Goal: Task Accomplishment & Management: Complete application form

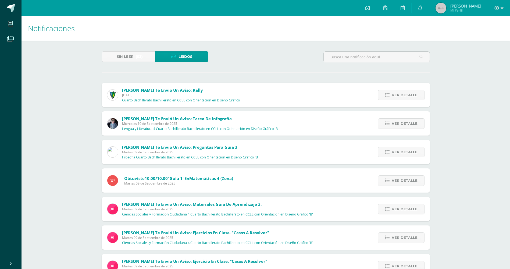
scroll to position [712, 0]
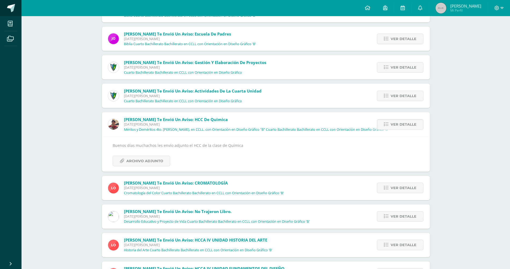
click at [8, 0] on link at bounding box center [11, 8] width 22 height 16
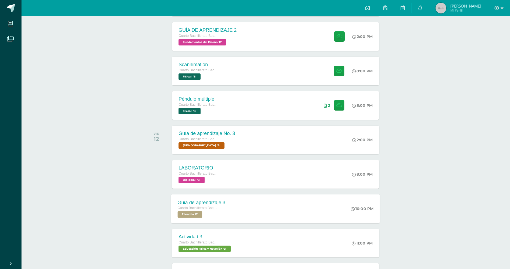
scroll to position [153, 0]
click at [263, 79] on div "Scannimation Cuarto Bachillerato Bachillerato en CCLL con Orientación en Diseño…" at bounding box center [275, 71] width 209 height 29
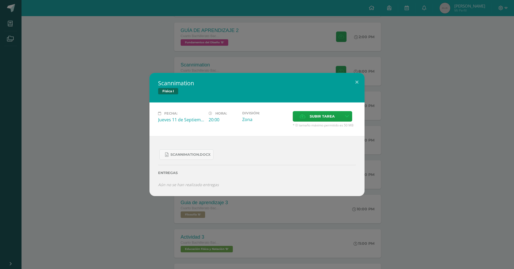
click at [238, 65] on div "Scannimation Física I Fecha: [DATE] Hora: 20:00 División: Zona Cancelar" at bounding box center [257, 134] width 514 height 269
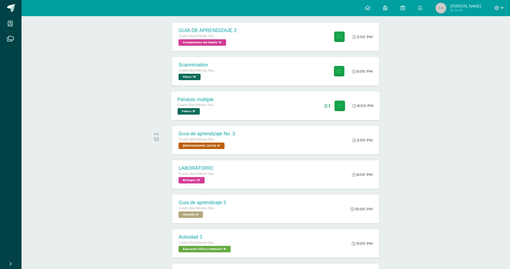
click at [232, 111] on div "Péndulo múltiple Cuarto Bachillerato Bachillerato en CCLL con Orientación en Di…" at bounding box center [275, 105] width 209 height 29
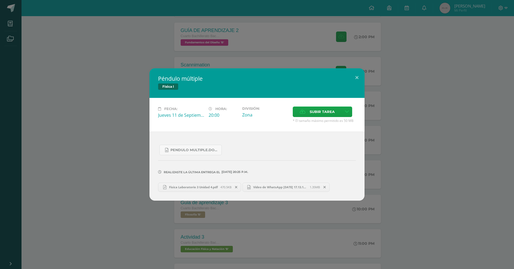
click at [431, 43] on div "Péndulo múltiple Física I Fecha: Jueves 11 de Septiembre Hora: 20:00 División: …" at bounding box center [257, 134] width 514 height 269
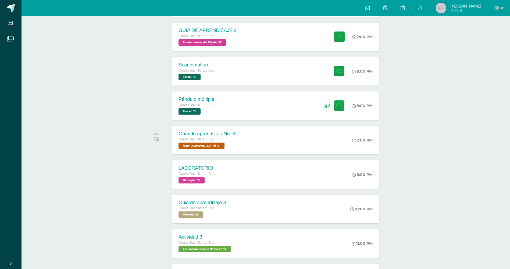
click at [493, 5] on div at bounding box center [499, 8] width 22 height 16
click at [500, 10] on span at bounding box center [499, 8] width 9 height 6
click at [485, 36] on span "Cerrar sesión" at bounding box center [485, 36] width 24 height 5
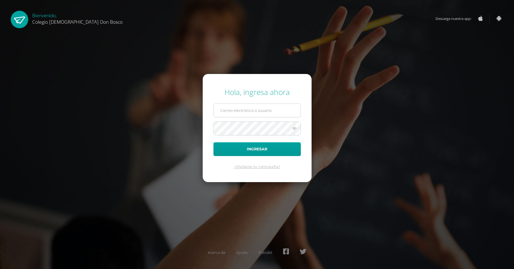
click at [255, 108] on input "text" at bounding box center [257, 110] width 87 height 13
type input "a"
type input "l.auceda6adb@gmail.com"
click at [175, 157] on div "Hola, ingresa ahora l.auceda6adb@gmail.com Ingresar ¿Olvidaste tu contraseña? A…" at bounding box center [257, 135] width 347 height 104
click at [214, 146] on button "Ingresar" at bounding box center [257, 149] width 87 height 14
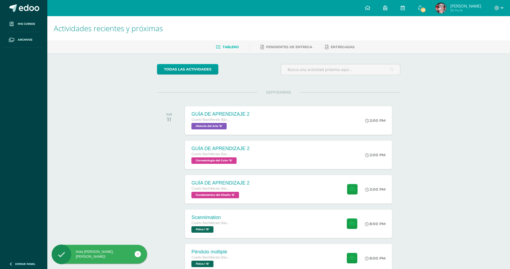
click at [432, 131] on div "Actividades recientes y próximas Tablero Pendientes de entrega Entregadas todas…" at bounding box center [278, 178] width 463 height 325
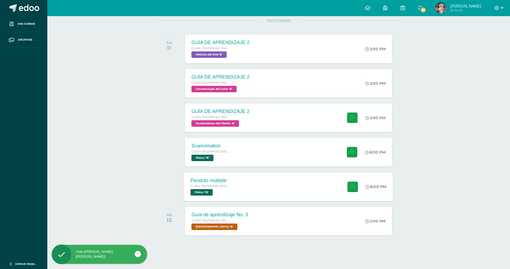
scroll to position [72, 0]
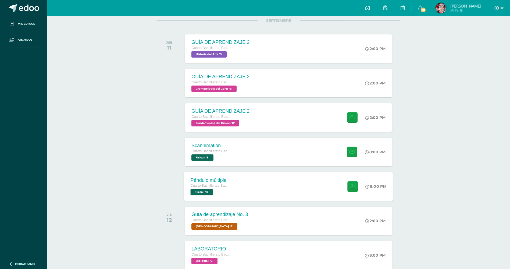
click at [228, 186] on span "Cuarto Bachillerato Bachillerato en CCLL con Orientación en Diseño Gráfico" at bounding box center [211, 186] width 41 height 4
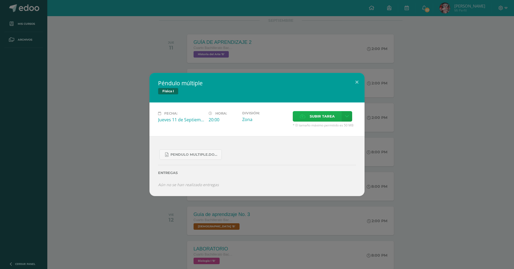
click at [313, 118] on span "Subir tarea" at bounding box center [322, 116] width 25 height 10
click at [0, 0] on input "Subir tarea" at bounding box center [0, 0] width 0 height 0
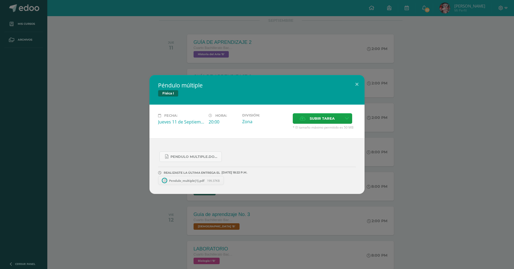
click at [245, 224] on div "Péndulo múltiple Física I Fecha: [DATE] Hora: 20:00 División: Zona" at bounding box center [257, 134] width 514 height 269
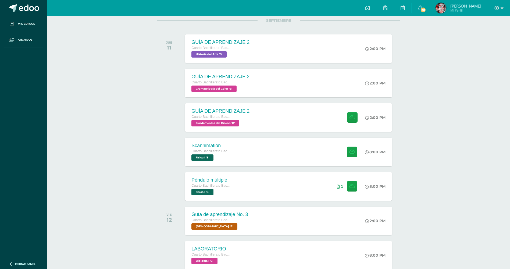
click at [489, 0] on div "Configuración Cerrar sesión Leandro Imanol Mi Perfil 30 30 Avisos 42 avisos sin…" at bounding box center [278, 0] width 463 height 0
click at [496, 6] on icon at bounding box center [497, 8] width 5 height 5
click at [467, 34] on link "Cerrar sesión" at bounding box center [482, 37] width 43 height 8
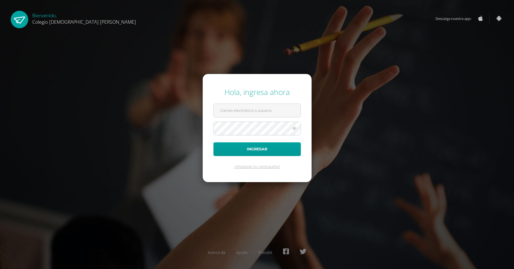
type input "[PERSON_NAME][EMAIL_ADDRESS][DOMAIN_NAME]"
click at [244, 142] on form "Hola, ingresa ahora o.suarez.6ddb@gmail.com Ingresar ¿Olvidaste tu contraseña?" at bounding box center [257, 128] width 109 height 108
click at [246, 148] on button "Ingresar" at bounding box center [257, 149] width 87 height 14
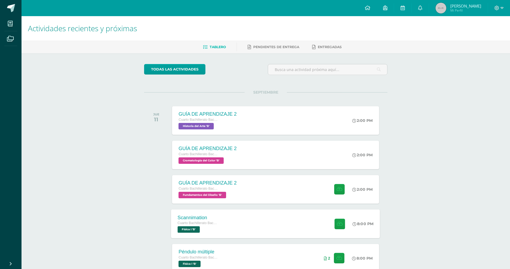
click at [216, 220] on div "Scannimation" at bounding box center [198, 218] width 41 height 6
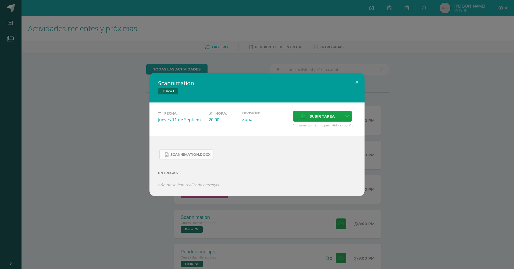
click at [192, 151] on link "Scannimation.docx" at bounding box center [187, 154] width 54 height 10
click at [147, 143] on div "Scannimation Física I Fecha: Jueves 11 de Septiembre Hora: 20:00 División: Zona…" at bounding box center [257, 134] width 510 height 123
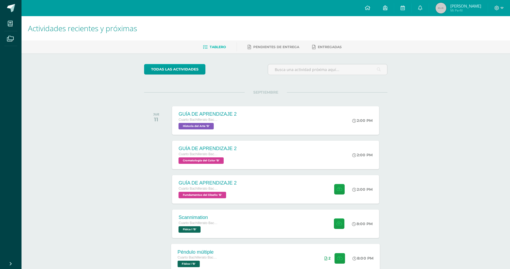
click at [222, 251] on div "Péndulo múltiple Cuarto Bachillerato Bachillerato en CCLL con Orientación en Di…" at bounding box center [198, 258] width 54 height 29
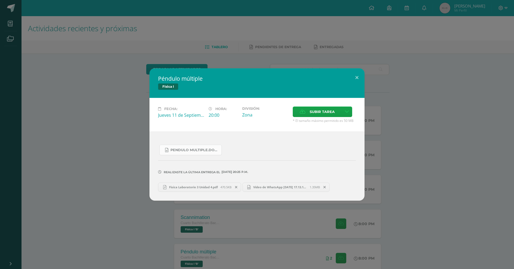
click at [188, 147] on link "Pendulo multiple.docx" at bounding box center [191, 150] width 62 height 10
click at [239, 186] on span at bounding box center [236, 187] width 9 height 6
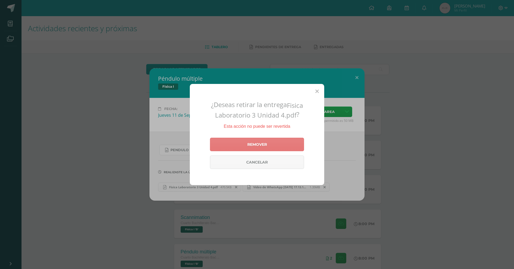
click at [271, 140] on link "Remover" at bounding box center [257, 144] width 94 height 13
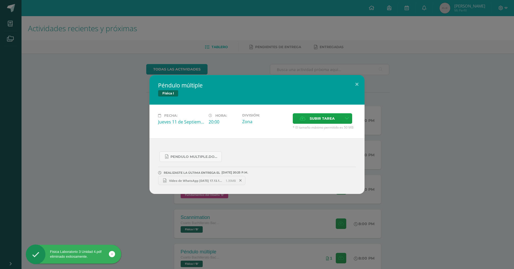
click at [242, 180] on icon at bounding box center [240, 181] width 2 height 4
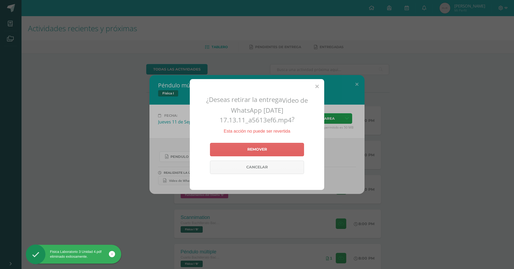
click at [250, 142] on div "Remover Cancelar" at bounding box center [257, 159] width 94 height 36
drag, startPoint x: 256, startPoint y: 146, endPoint x: 263, endPoint y: 144, distance: 6.7
click at [257, 146] on link "Remover" at bounding box center [257, 149] width 94 height 13
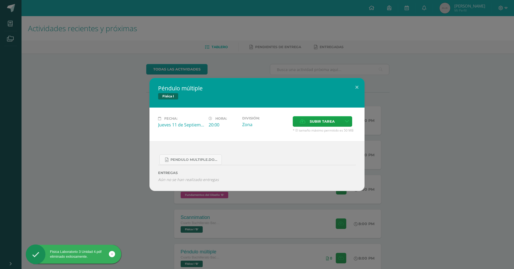
click at [305, 130] on span "* El tamaño máximo permitido es 50 MB" at bounding box center [324, 130] width 63 height 5
click at [305, 123] on icon at bounding box center [303, 121] width 6 height 3
click at [0, 0] on input "Subir tarea" at bounding box center [0, 0] width 0 height 0
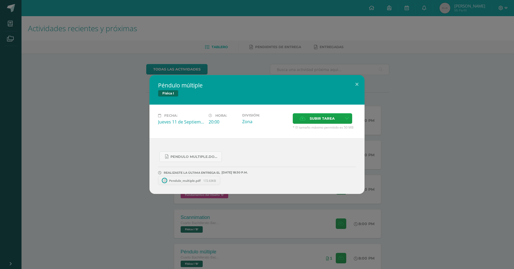
click at [256, 226] on div "Péndulo múltiple Física I Fecha: Jueves 11 de Septiembre Hora: 20:00 División: …" at bounding box center [257, 134] width 514 height 269
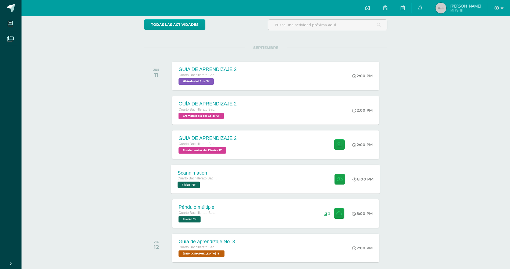
scroll to position [54, 0]
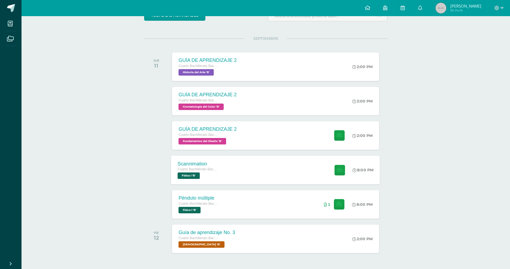
click at [206, 176] on div "Cuarto Bachillerato Bachillerato en CCLL con Orientación en Diseño Gráfico Físi…" at bounding box center [198, 173] width 41 height 12
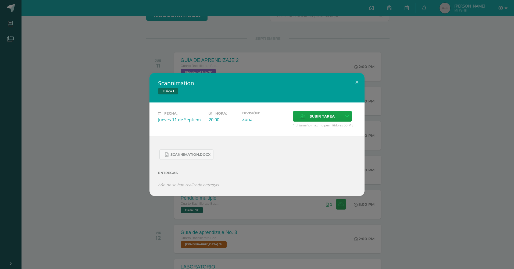
click at [196, 232] on div "Scannimation Física I Fecha: Jueves 11 de Septiembre Hora: 20:00 División: Zona…" at bounding box center [257, 134] width 514 height 269
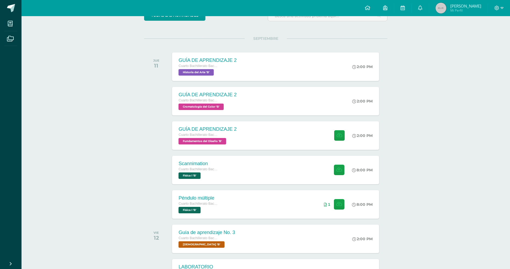
click at [451, 11] on span "Mi Perfil" at bounding box center [466, 10] width 31 height 5
click at [507, 6] on div at bounding box center [499, 8] width 22 height 16
click at [501, 6] on icon at bounding box center [502, 8] width 3 height 5
click at [486, 36] on span "Cerrar sesión" at bounding box center [485, 36] width 24 height 5
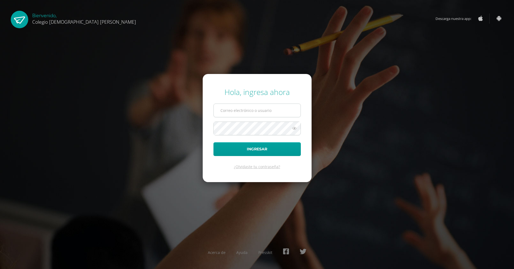
type input "[PERSON_NAME][EMAIL_ADDRESS][DOMAIN_NAME]"
drag, startPoint x: 263, startPoint y: 115, endPoint x: 222, endPoint y: 118, distance: 40.2
click at [222, 118] on form "Hola, ingresa ahora [PERSON_NAME][EMAIL_ADDRESS][DOMAIN_NAME] Ingresar ¿Olvidas…" at bounding box center [257, 128] width 109 height 108
drag, startPoint x: 275, startPoint y: 112, endPoint x: 160, endPoint y: 119, distance: 116.1
click at [160, 119] on div "Hola, ingresa ahora o.suarez.6ddb@gmail.com Ingresar ¿Olvidaste tu contraseña? …" at bounding box center [257, 135] width 347 height 104
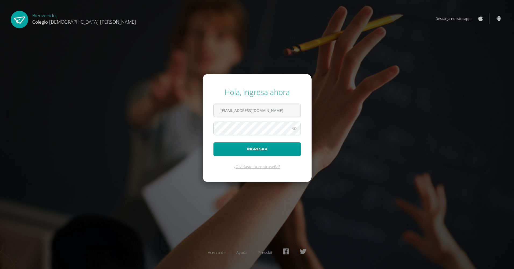
type input "dpalmadb25@gmail.com"
click at [193, 133] on div "Hola, ingresa ahora dpalmadb25@gmail.com Ingresar ¿Olvidaste tu contraseña? Ace…" at bounding box center [257, 135] width 347 height 104
click at [218, 147] on button "Ingresar" at bounding box center [257, 149] width 87 height 14
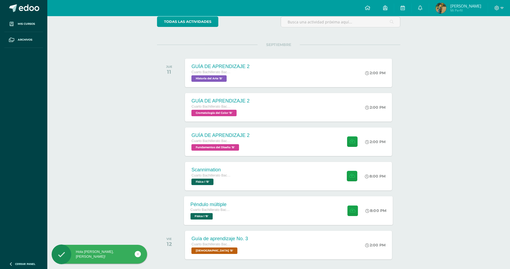
scroll to position [54, 0]
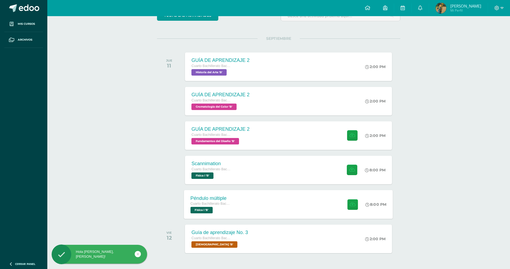
click at [229, 207] on div "Cuarto Bachillerato Bachillerato en CCLL con Orientación en Diseño Gráfico Físi…" at bounding box center [211, 207] width 41 height 12
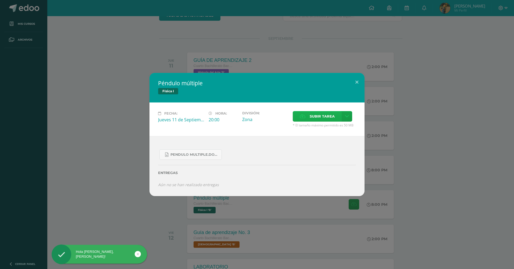
click at [300, 114] on label "Subir tarea" at bounding box center [317, 116] width 49 height 10
click at [0, 0] on input "Subir tarea" at bounding box center [0, 0] width 0 height 0
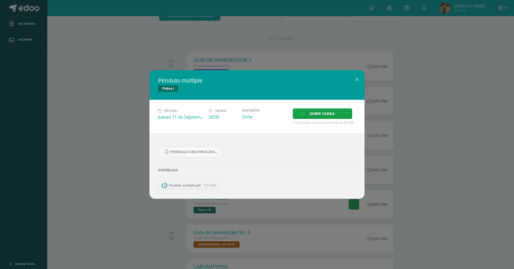
click at [188, 182] on link "Pendulo_multiple.pdf 172.63KB" at bounding box center [189, 185] width 62 height 9
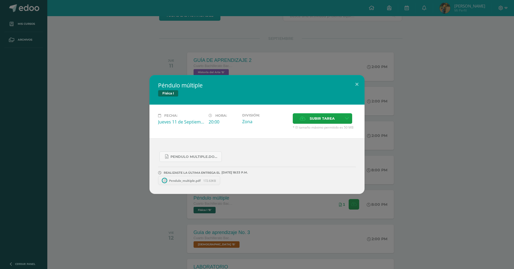
click at [182, 183] on link "Pendulo_multiple.pdf 172.63KB" at bounding box center [189, 180] width 62 height 9
click at [302, 257] on div "Péndulo múltiple Física I Fecha: Jueves 11 de Septiembre Hora: 20:00 División: …" at bounding box center [257, 134] width 514 height 269
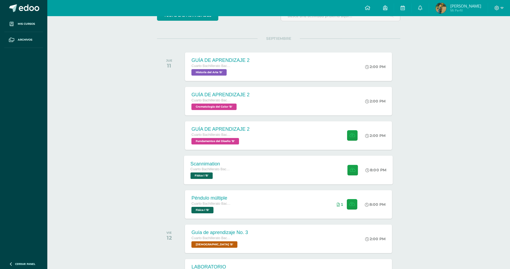
click at [296, 159] on div "Scannimation Cuarto Bachillerato Bachillerato en CCLL con Orientación en Diseño…" at bounding box center [288, 170] width 209 height 29
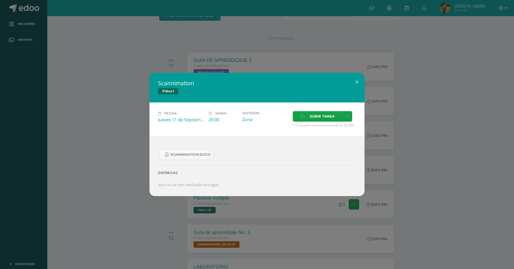
click at [436, 52] on div "Scannimation Física I Fecha: Jueves 11 de Septiembre Hora: 20:00 División: Zona…" at bounding box center [257, 134] width 514 height 269
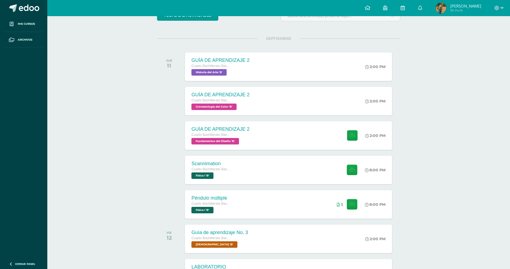
click at [449, 12] on span "Diego Alejandro Mi Perfil" at bounding box center [459, 8] width 48 height 11
click at [464, 4] on span "Diego Alejandro" at bounding box center [466, 5] width 31 height 5
click at [505, 7] on div at bounding box center [499, 8] width 22 height 16
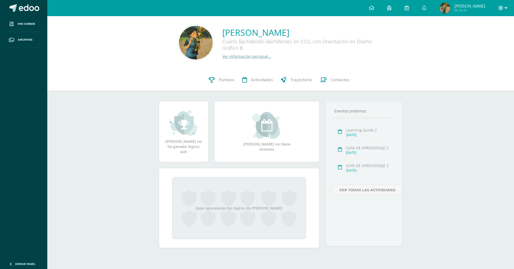
click at [502, 10] on span at bounding box center [503, 8] width 9 height 6
click at [476, 36] on link "Cerrar sesión" at bounding box center [486, 37] width 43 height 8
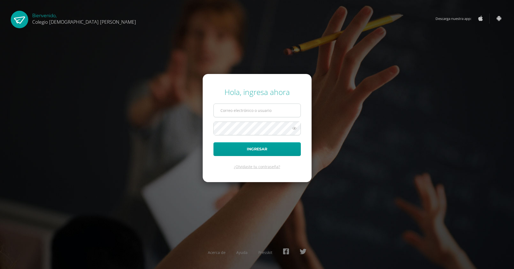
type input "[PERSON_NAME][EMAIL_ADDRESS][DOMAIN_NAME]"
click at [282, 113] on input "[PERSON_NAME][EMAIL_ADDRESS][DOMAIN_NAME]" at bounding box center [257, 110] width 87 height 13
click at [261, 188] on div "Hola, ingresa ahora [PERSON_NAME][EMAIL_ADDRESS][DOMAIN_NAME] Ingresar ¿Olvidas…" at bounding box center [257, 134] width 519 height 269
click at [245, 141] on form "Hola, ingresa ahora [PERSON_NAME][EMAIL_ADDRESS][DOMAIN_NAME] Ingresar ¿Olvidas…" at bounding box center [257, 128] width 109 height 108
click at [246, 142] on form "Hola, ingresa ahora [PERSON_NAME][EMAIL_ADDRESS][DOMAIN_NAME] Ingresar ¿Olvidas…" at bounding box center [257, 128] width 109 height 108
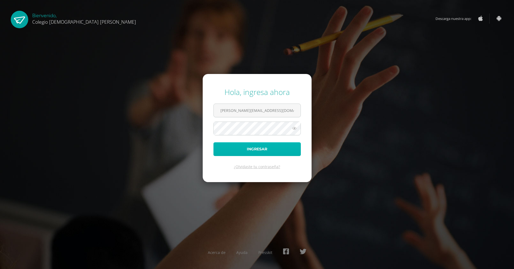
click at [255, 147] on button "Ingresar" at bounding box center [257, 149] width 87 height 14
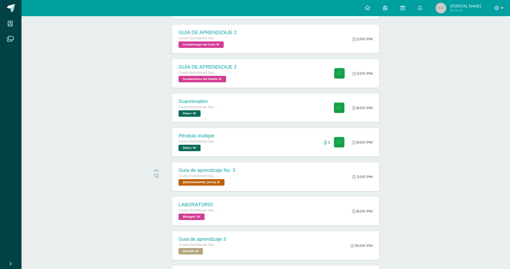
scroll to position [126, 0]
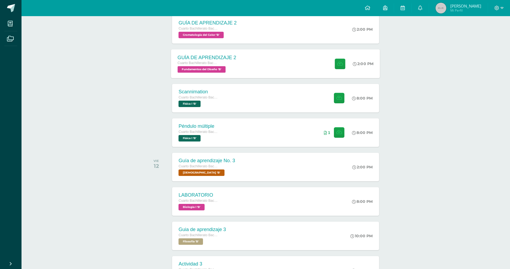
click at [234, 55] on div "GUÍA DE APRENDIZAJE 2" at bounding box center [207, 58] width 59 height 6
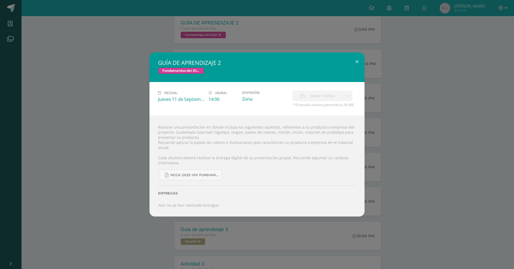
click at [234, 55] on div "GUÍA DE APRENDIZAJE 2 Fundamentos del Diseño" at bounding box center [257, 67] width 215 height 30
click at [241, 48] on div "GUÍA DE APRENDIZAJE 2 Fundamentos del Diseño Fecha: [DATE] Hora: 14:00 División:" at bounding box center [257, 134] width 514 height 269
